Goal: Find specific page/section: Find specific page/section

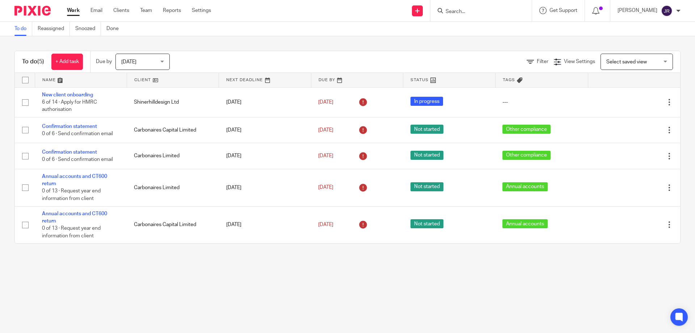
click at [470, 14] on input "Search" at bounding box center [477, 12] width 65 height 7
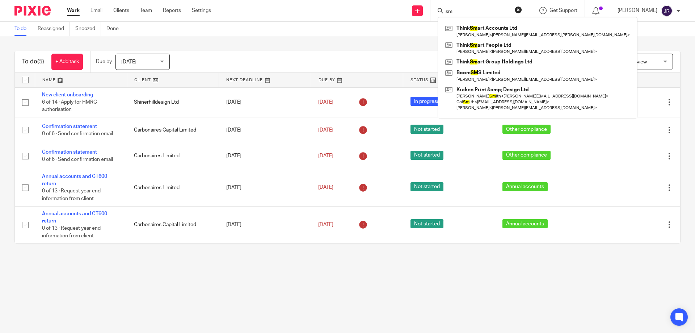
type input "s"
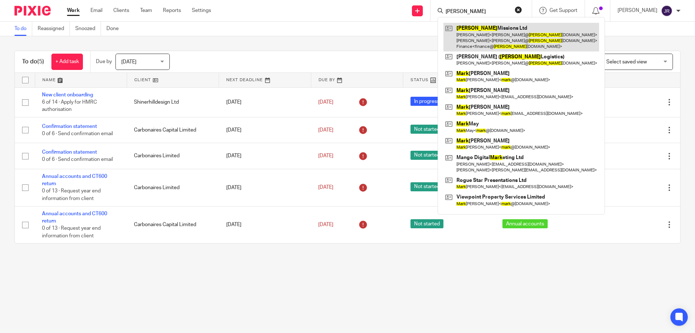
type input "mack"
click at [489, 29] on link at bounding box center [521, 37] width 156 height 29
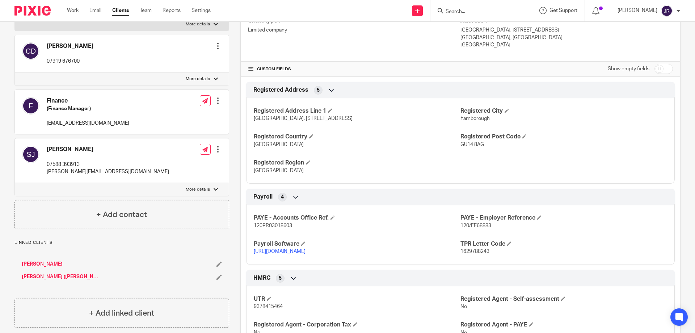
scroll to position [145, 0]
